Goal: Information Seeking & Learning: Learn about a topic

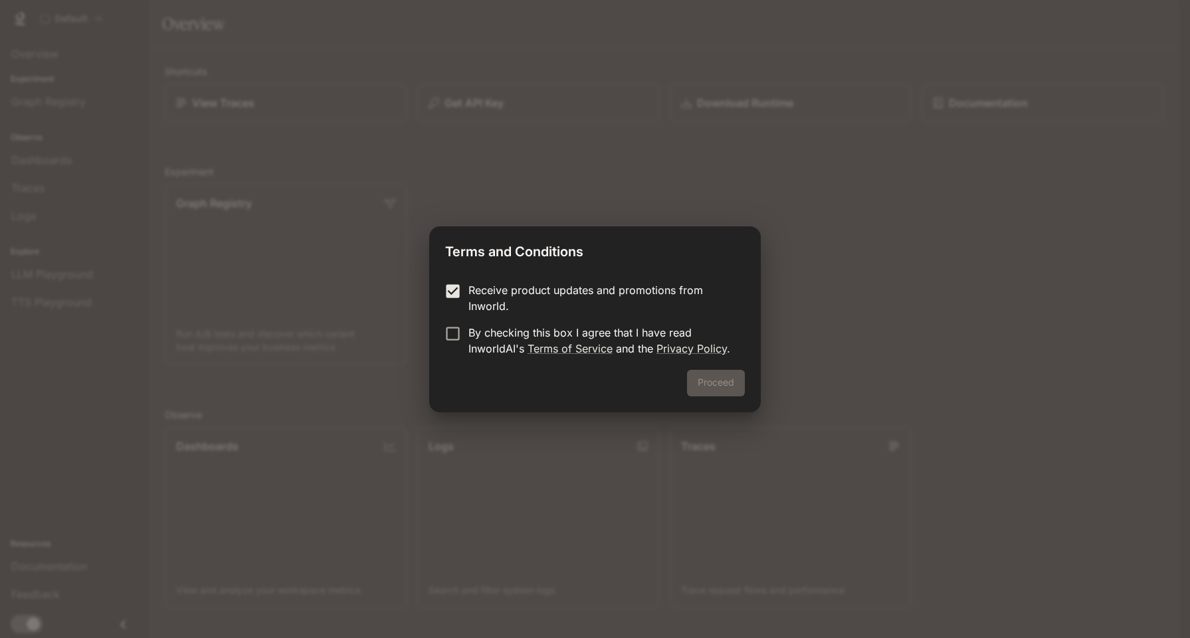
click at [454, 321] on form "Receive product updates and promotions from Inworld. By checking this box I agr…" at bounding box center [594, 319] width 299 height 74
click at [454, 323] on form "Receive product updates and promotions from Inworld. By checking this box I agr…" at bounding box center [594, 319] width 299 height 74
click at [699, 382] on button "Proceed" at bounding box center [716, 383] width 58 height 27
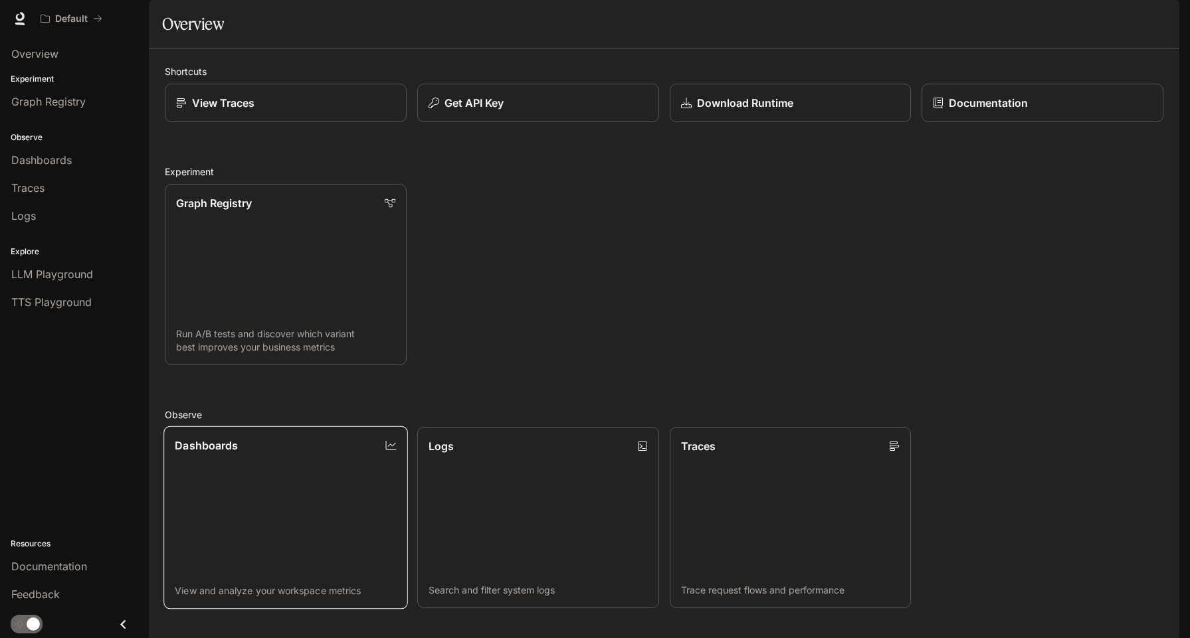
scroll to position [272, 0]
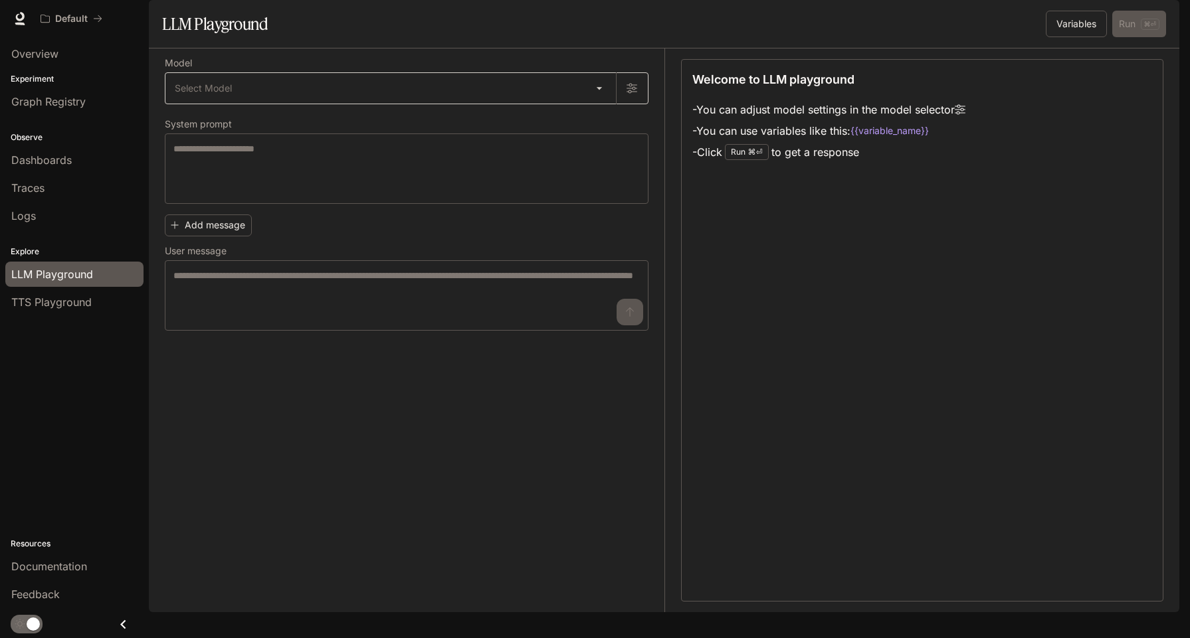
click at [266, 126] on body "Skip to main content Default Documentation Documentation Portal Overview Experi…" at bounding box center [595, 319] width 1190 height 638
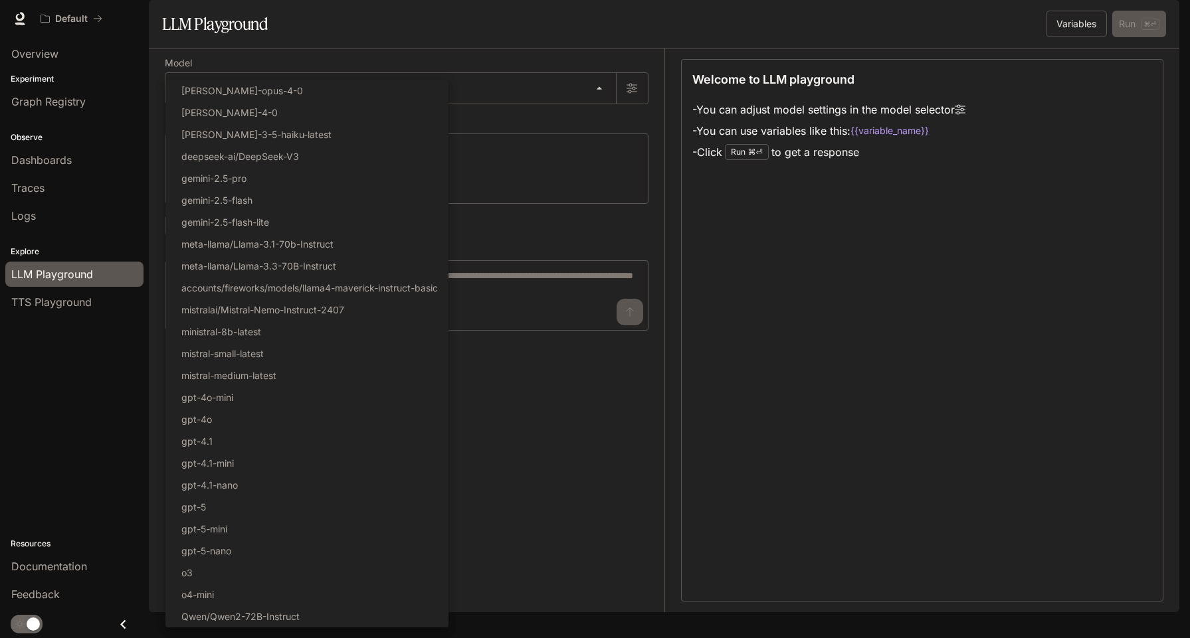
click at [531, 66] on div at bounding box center [595, 319] width 1190 height 638
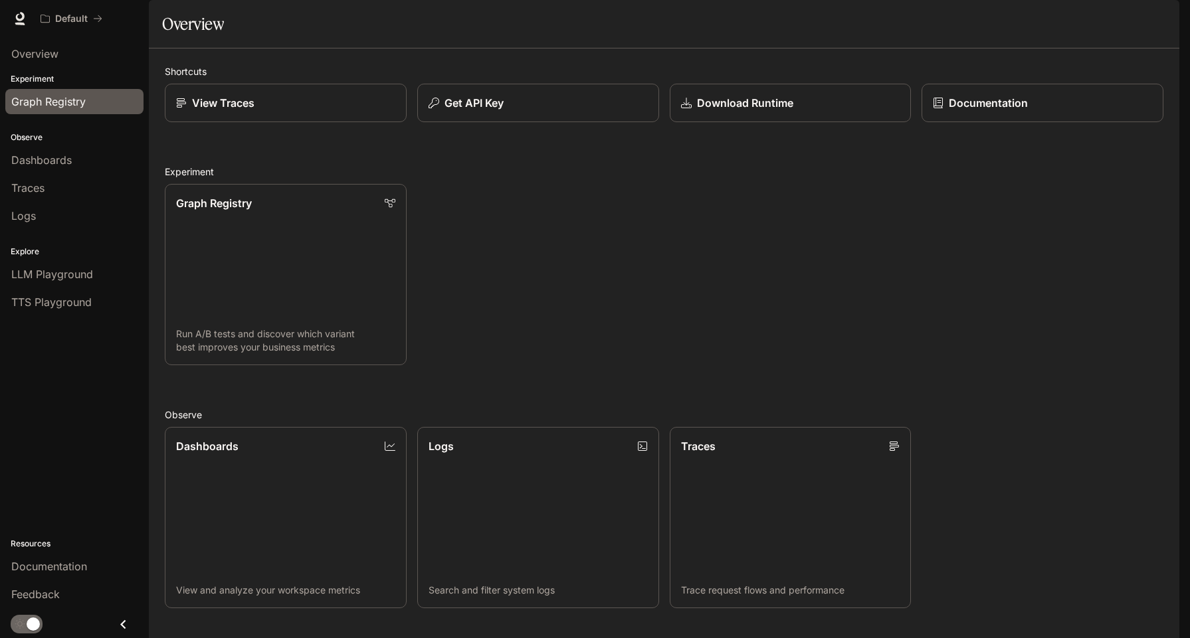
click at [67, 107] on span "Graph Registry" at bounding box center [48, 102] width 74 height 16
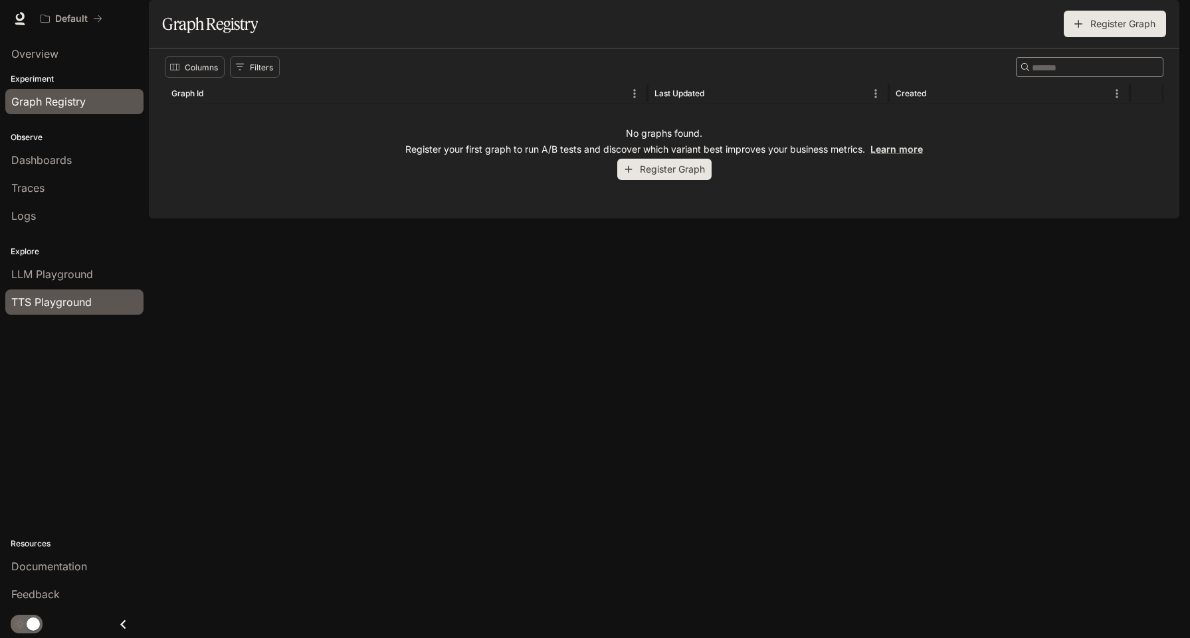
click at [71, 296] on span "TTS Playground" at bounding box center [51, 302] width 80 height 16
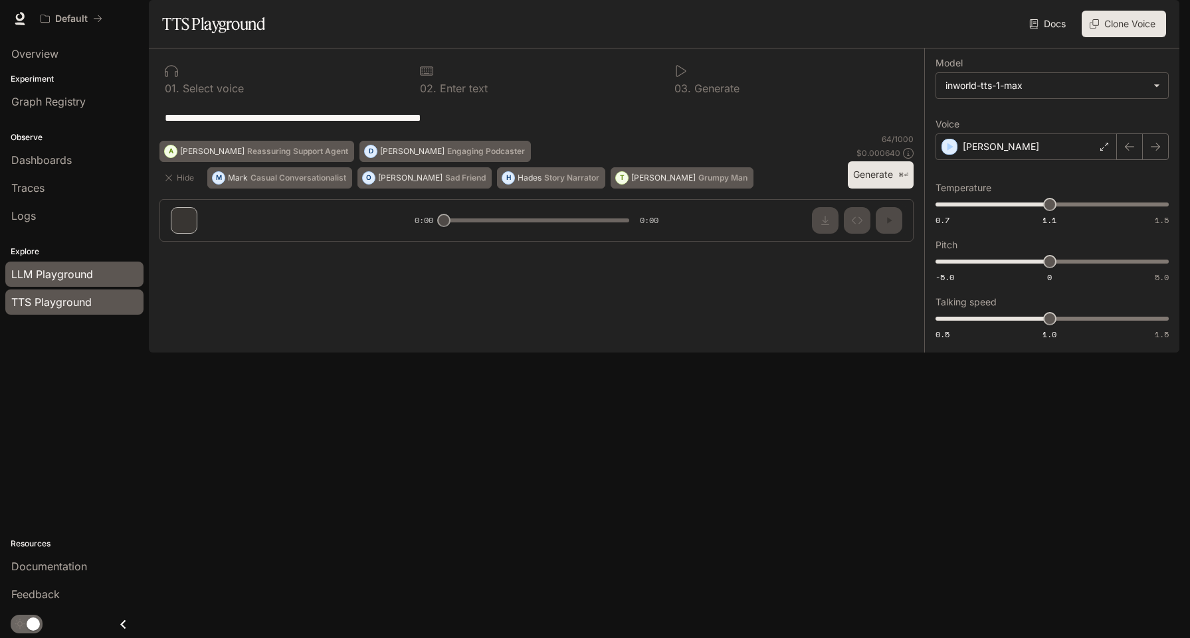
click at [88, 272] on span "LLM Playground" at bounding box center [52, 274] width 82 height 16
